Goal: Find specific page/section: Find specific page/section

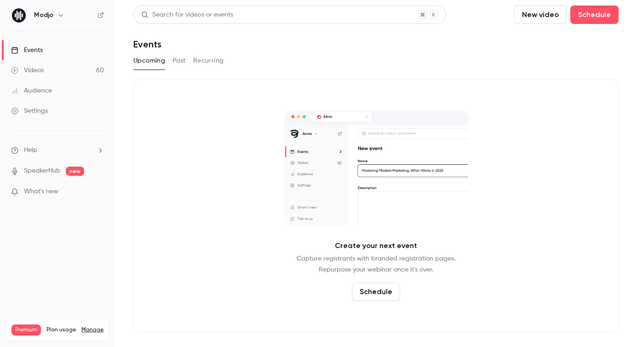
click at [306, 57] on div "Upcoming Past Recurring" at bounding box center [375, 60] width 485 height 15
click at [438, 57] on div "Upcoming Past Recurring" at bounding box center [375, 60] width 485 height 15
